Goal: Information Seeking & Learning: Find specific fact

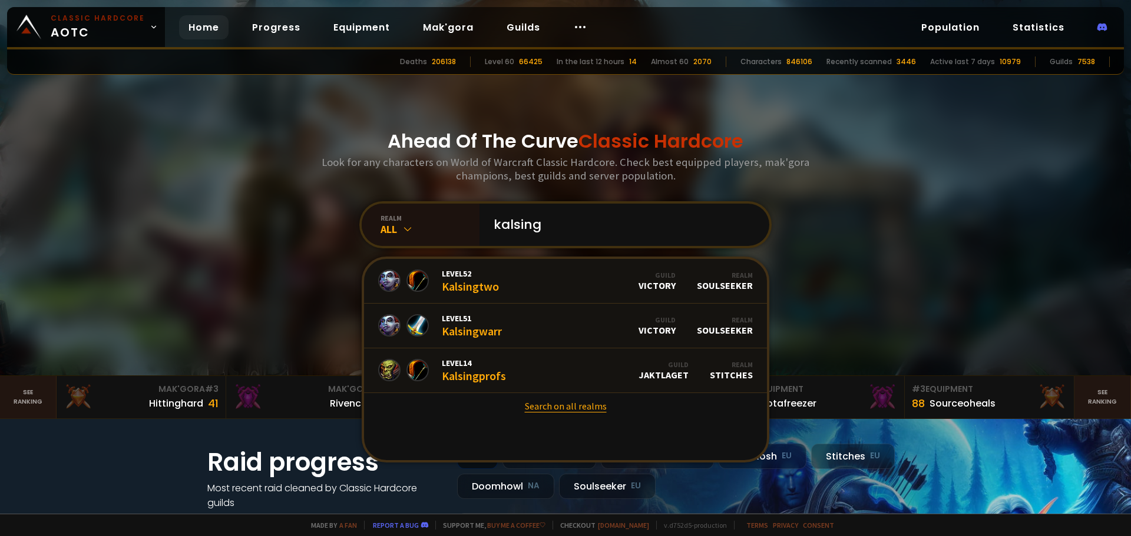
type input "kalsing"
click at [558, 407] on link "Search on all realms" at bounding box center [565, 406] width 403 height 26
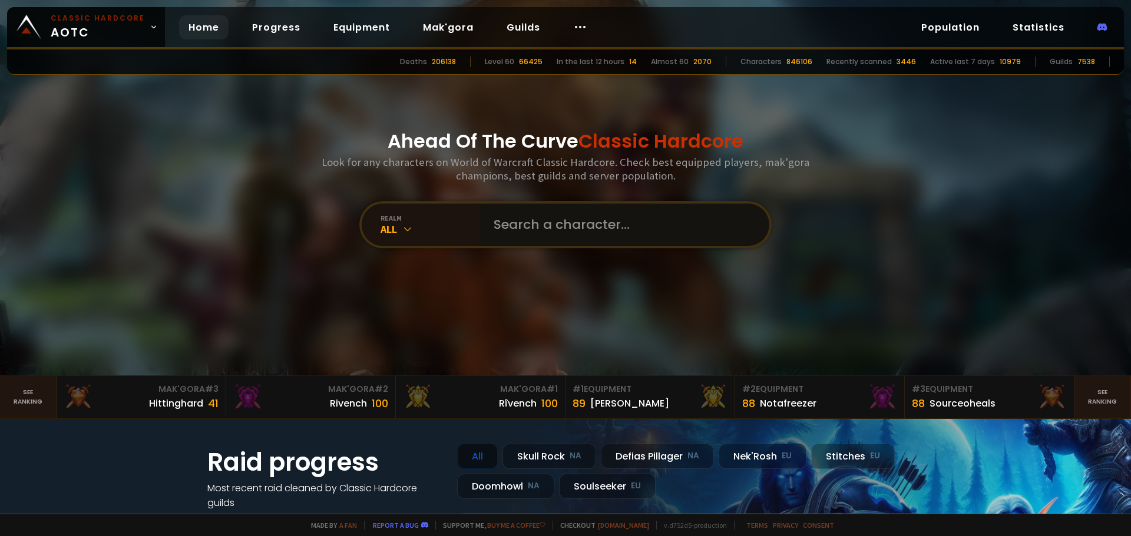
click at [542, 230] on input "text" at bounding box center [620, 225] width 269 height 42
type input "Kalsing"
click at [513, 231] on input "text" at bounding box center [620, 225] width 269 height 42
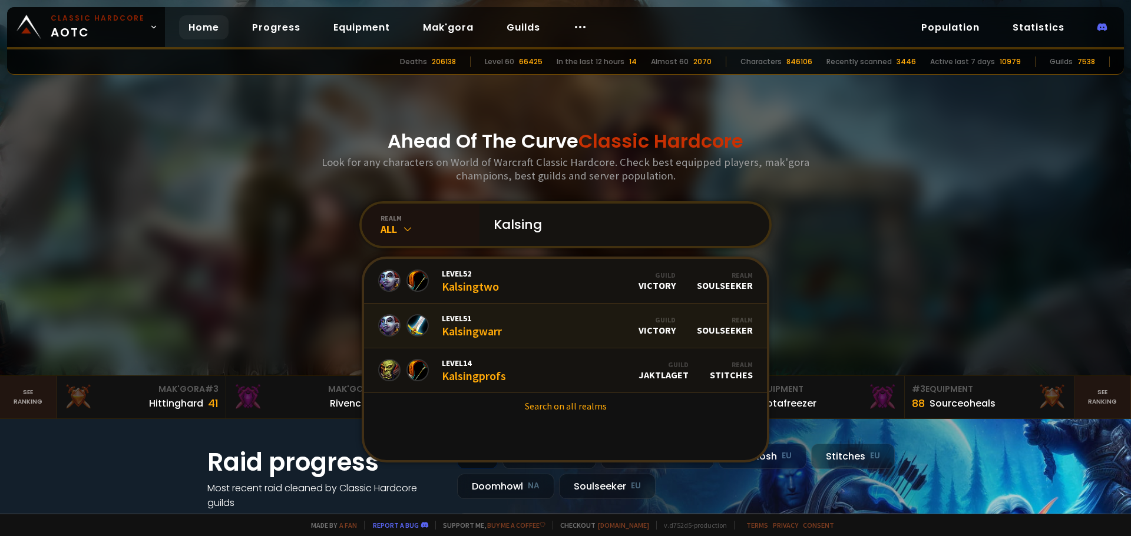
type input "Kalsing"
click at [503, 336] on link "Level 51 Kalsingwarr Guild Victory Realm Soulseeker" at bounding box center [565, 326] width 403 height 45
